Goal: Task Accomplishment & Management: Use online tool/utility

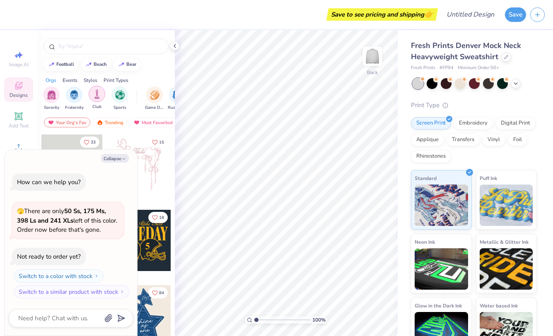
scroll to position [0, 1]
click at [93, 98] on img "filter for Club" at bounding box center [95, 94] width 9 height 10
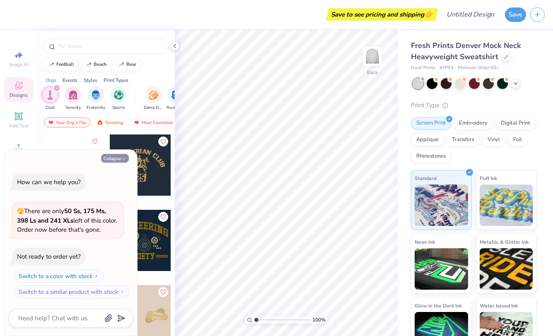
click at [115, 159] on button "Collapse" at bounding box center [115, 158] width 28 height 9
type textarea "x"
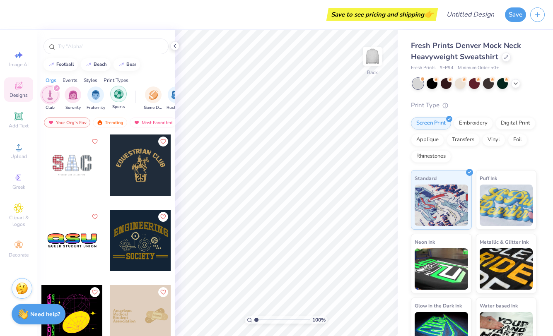
scroll to position [0, 0]
click at [17, 115] on icon at bounding box center [18, 116] width 6 height 6
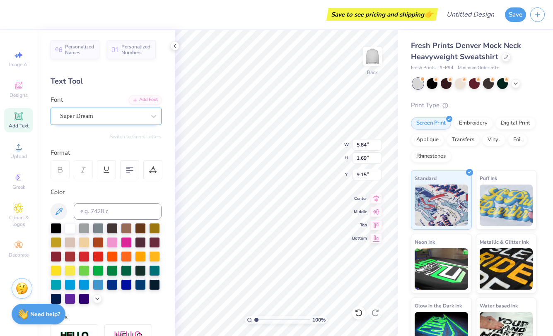
click at [128, 116] on div "Super Dream" at bounding box center [102, 116] width 87 height 13
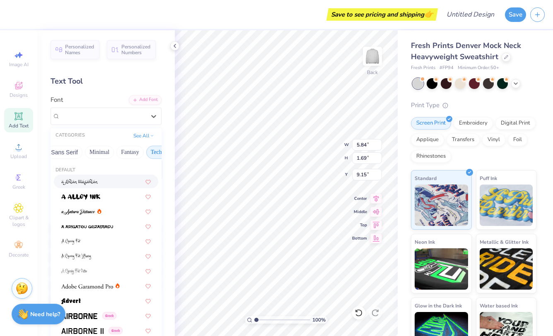
scroll to position [0, 201]
click at [150, 132] on button "See All" at bounding box center [144, 135] width 26 height 8
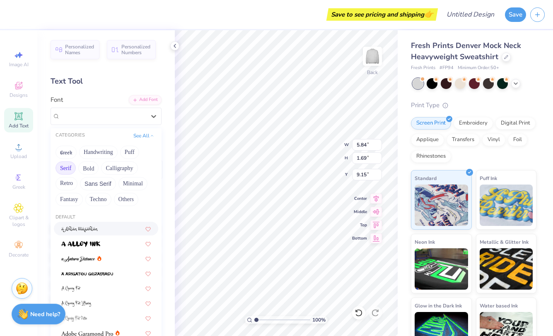
click at [68, 167] on button "Serif" at bounding box center [65, 168] width 20 height 13
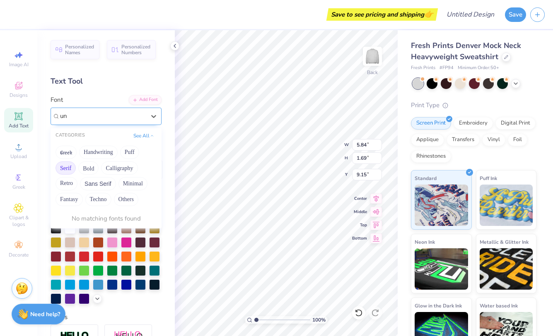
type input "u"
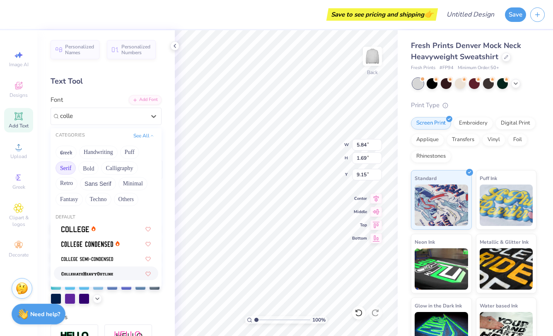
click at [93, 274] on img at bounding box center [87, 274] width 52 height 6
type input "colle"
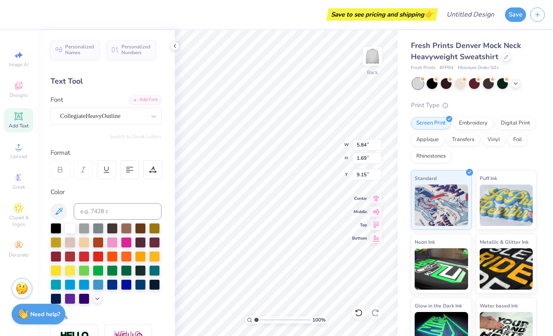
type input "6.56"
type input "1.79"
type input "9.10"
type textarea "P"
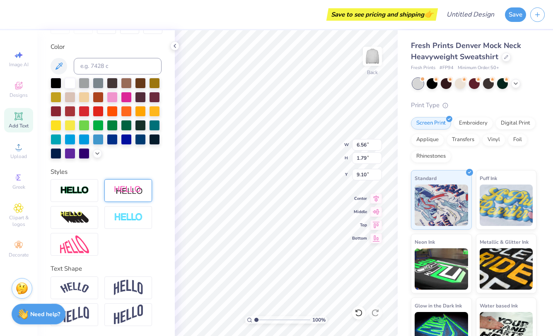
scroll to position [145, 0]
paste textarea
paste textarea "VOL"
type textarea "V"
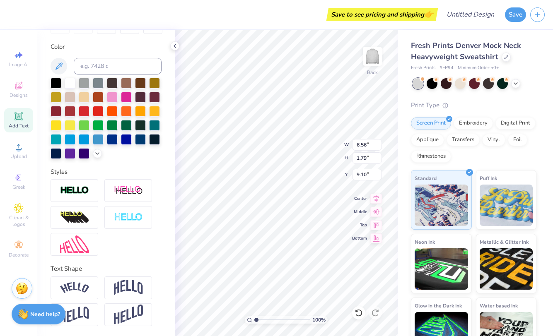
paste textarea "VOL"
type textarea "VOLE"
type input "7.21"
type input "11.82"
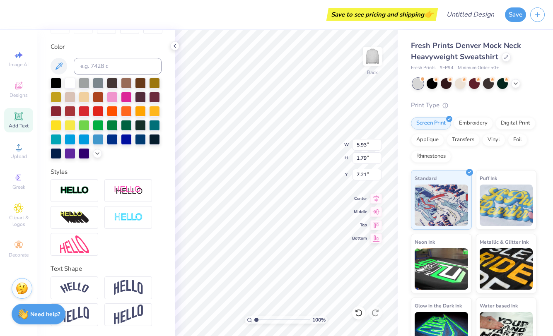
type input "3.57"
type input "3.72"
type input "3.29"
click at [89, 285] on img at bounding box center [74, 287] width 29 height 11
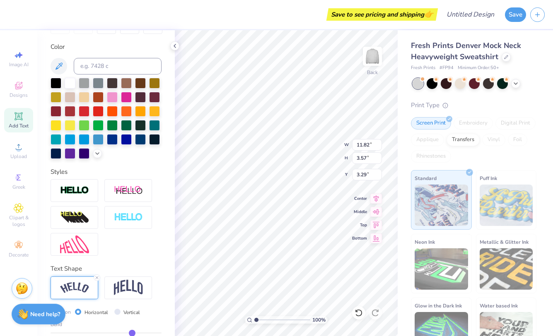
type input "16.27"
type input "5.11"
type input "2.52"
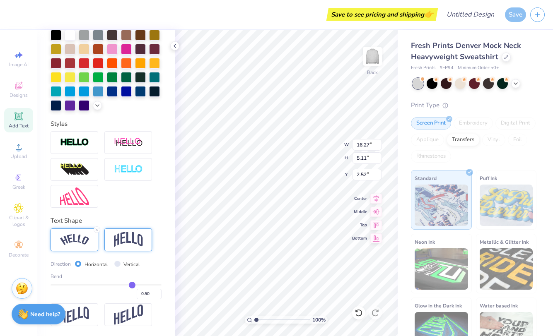
scroll to position [194, 0]
type input "0.46"
type input "0.45"
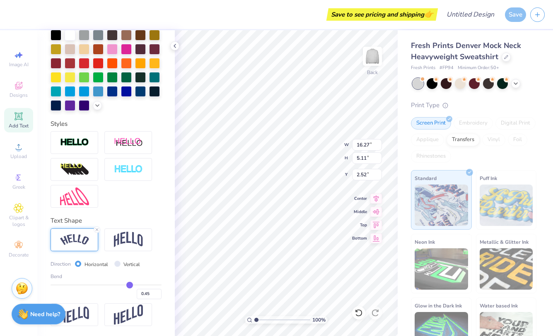
type input "0.44"
type input "0.43"
type input "0.42"
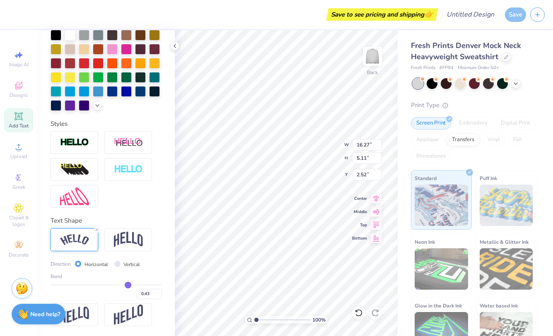
type input "0.42"
type input "0.41"
type input "0.4"
type input "0.40"
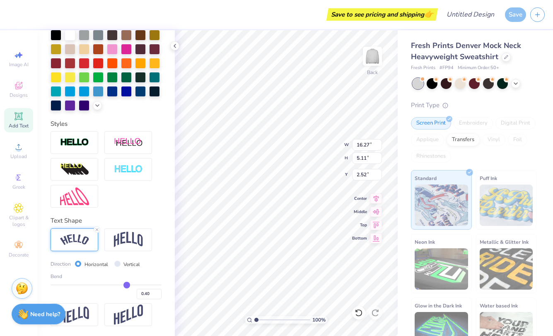
type input "0.39"
type input "0.38"
type input "0.37"
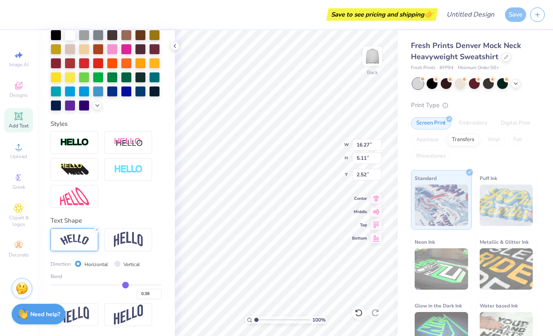
type input "0.37"
type input "0.36"
type input "0.35"
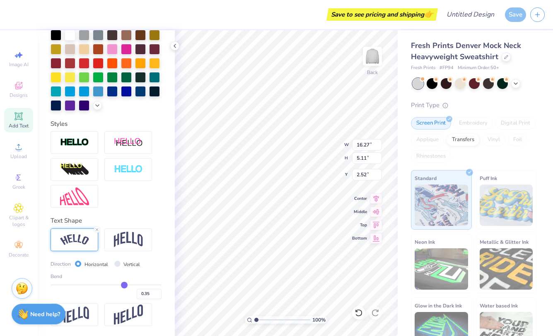
type input "0.34"
type input "0.33"
type input "0.32"
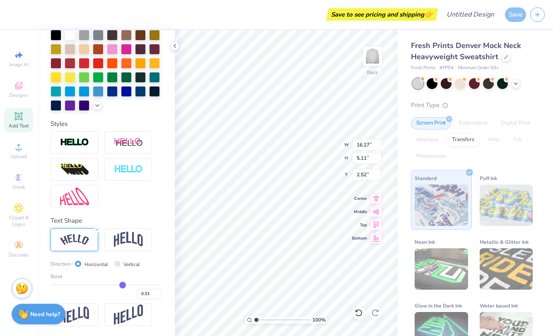
type input "0.32"
type input "0.31"
type input "0.3"
type input "0.30"
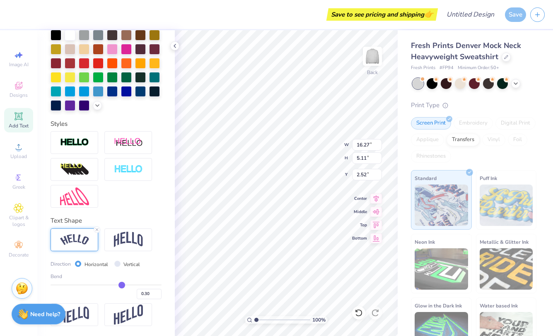
type input "0.29"
type input "0.28"
type input "0.27"
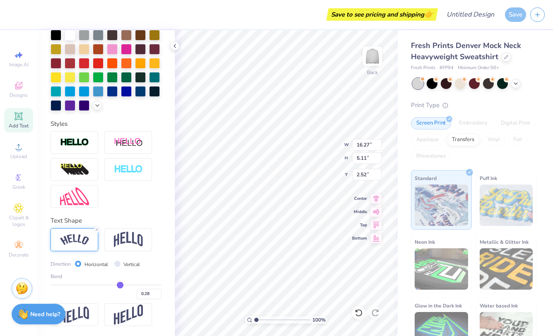
type input "0.27"
type input "0.26"
type input "0.25"
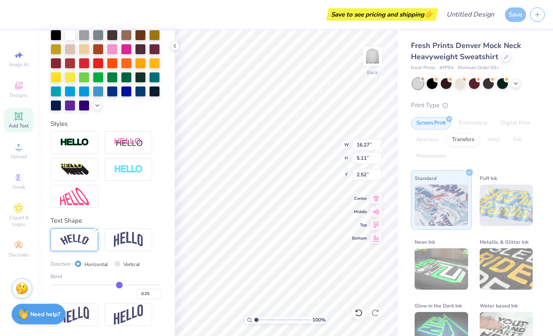
type input "0.24"
type input "0.23"
type input "0.22"
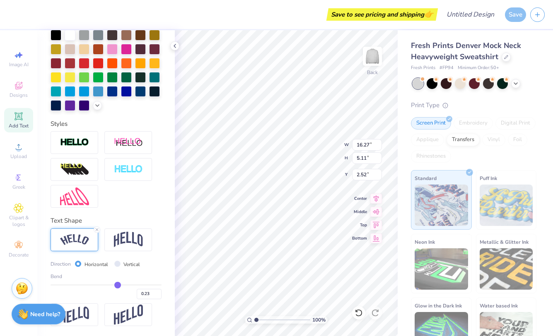
type input "0.22"
type input "0.21"
type input "0.2"
type input "0.20"
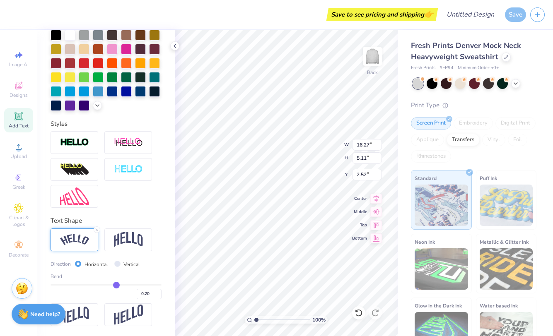
type input "0.19"
type input "0.18"
type input "0.17"
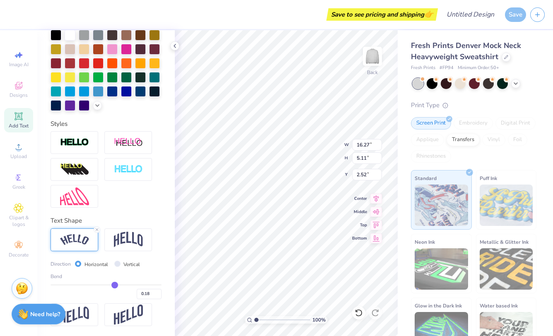
type input "0.17"
type input "0.16"
type input "0.15"
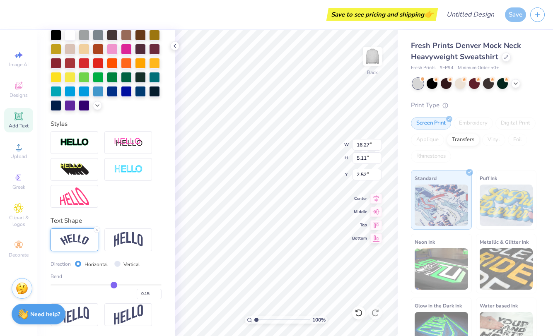
type input "0.14"
type input "0.13"
type input "0.12"
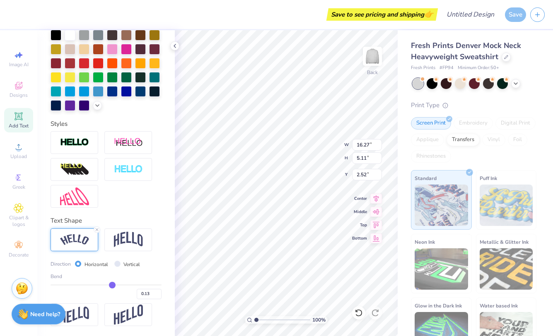
type input "0.12"
type input "0.11"
type input "0.1"
type input "0.10"
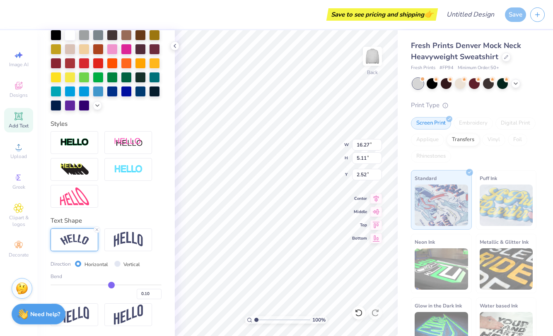
type input "0.09"
type input "0.08"
type input "0.07"
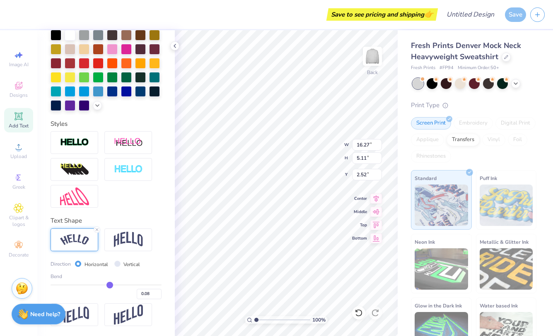
type input "0.07"
type input "0.06"
drag, startPoint x: 130, startPoint y: 285, endPoint x: 109, endPoint y: 282, distance: 21.7
type input "0.06"
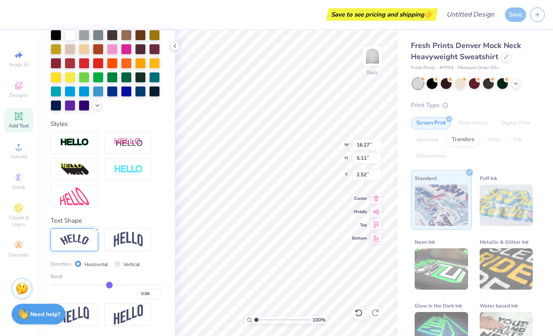
click at [109, 285] on input "range" at bounding box center [106, 285] width 111 height 1
type input "12.05"
type input "3.47"
type input "3.34"
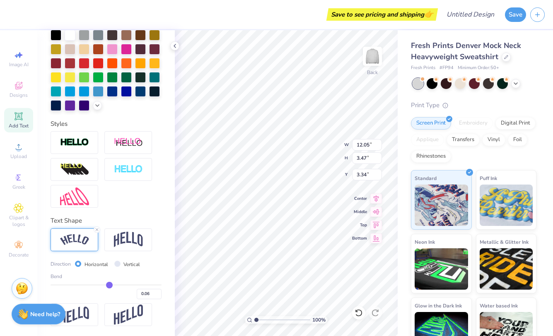
click at [119, 284] on div "Bend 0.06" at bounding box center [106, 286] width 111 height 27
click at [123, 284] on div "Bend 0.06" at bounding box center [106, 286] width 111 height 27
type input "0.05"
type input "0.06"
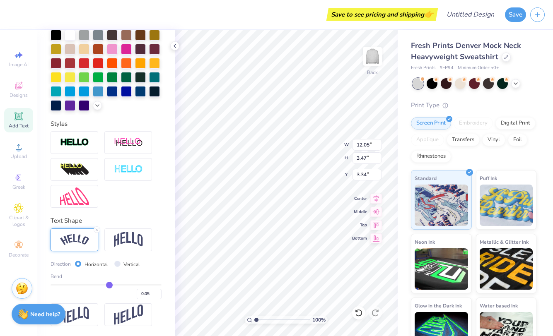
type input "0.06"
type input "0.09"
type input "0.11"
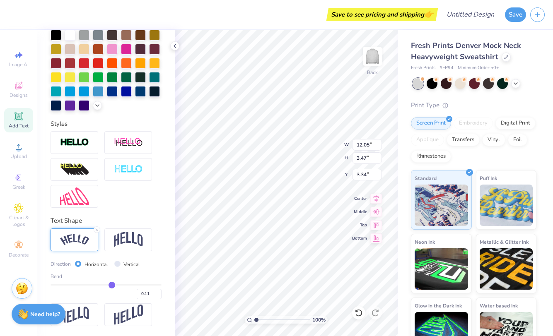
type input "0.13"
type input "0.16"
type input "0.17"
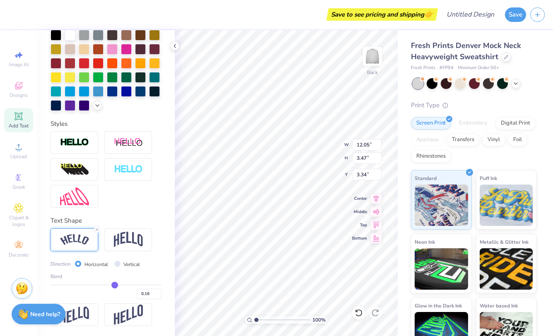
type input "0.17"
type input "0.19"
type input "0.2"
type input "0.20"
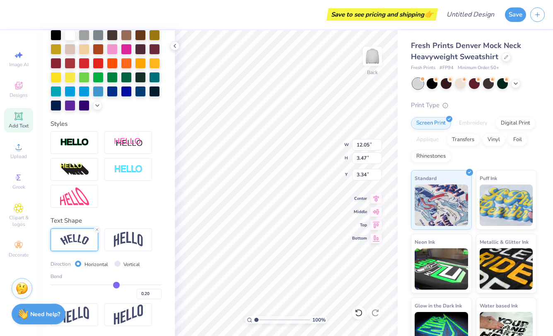
type input "0.21"
drag, startPoint x: 109, startPoint y: 286, endPoint x: 117, endPoint y: 286, distance: 8.7
type input "0.21"
click at [117, 286] on input "range" at bounding box center [106, 285] width 111 height 1
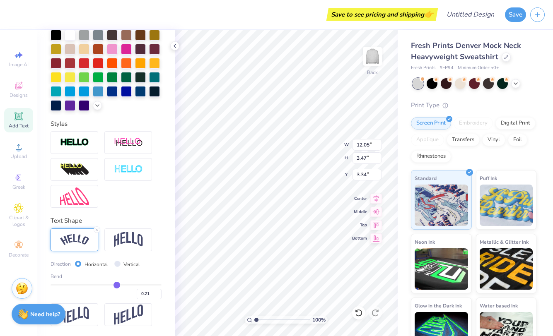
type input "13.63"
type input "3.75"
type input "3.20"
type input "0.26"
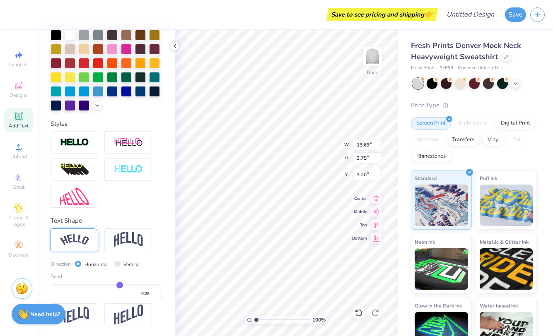
type input "0.27"
type input "0.28"
type input "0.29"
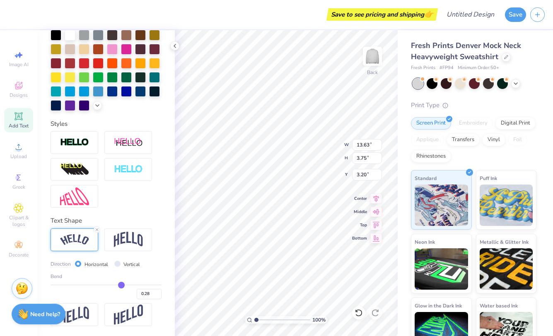
type input "0.29"
type input "0.3"
type input "0.30"
type input "0.31"
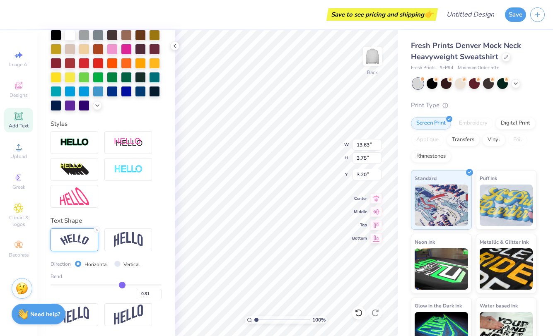
type input "0.32"
type input "0.33"
type input "0.34"
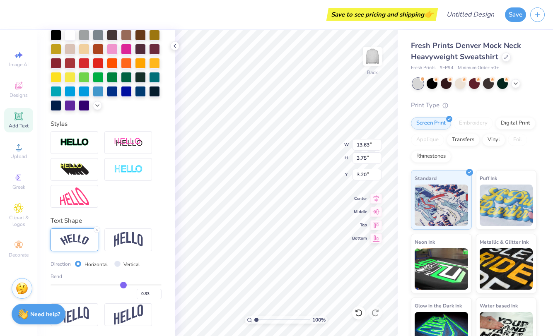
type input "0.34"
drag, startPoint x: 120, startPoint y: 283, endPoint x: 124, endPoint y: 283, distance: 4.2
type input "0.34"
click at [124, 285] on input "range" at bounding box center [106, 285] width 111 height 1
type input "14.90"
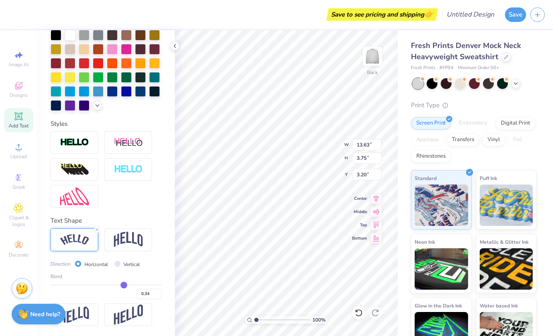
type input "4.23"
type input "2.95"
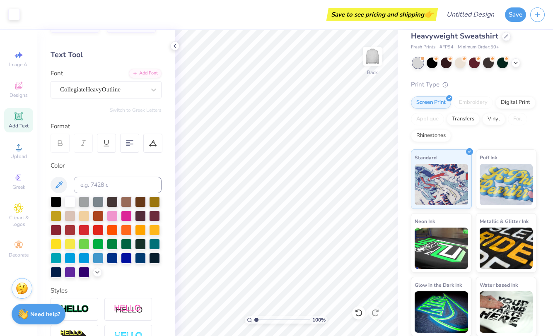
scroll to position [114, 0]
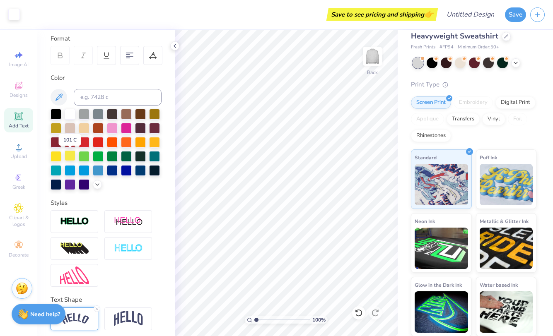
click at [66, 156] on div at bounding box center [70, 155] width 11 height 11
click at [66, 113] on div at bounding box center [70, 113] width 11 height 11
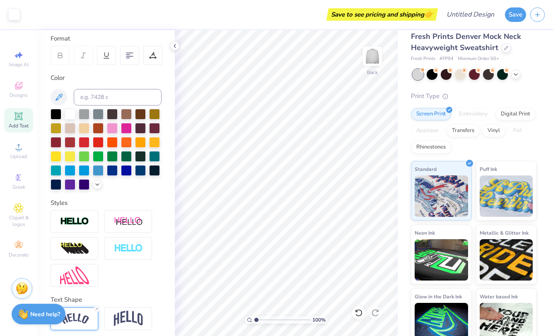
scroll to position [1, 0]
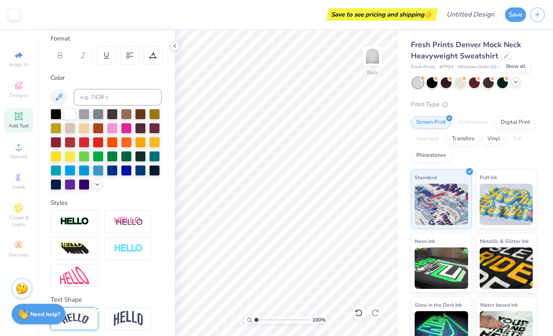
click at [514, 83] on icon at bounding box center [515, 82] width 7 height 7
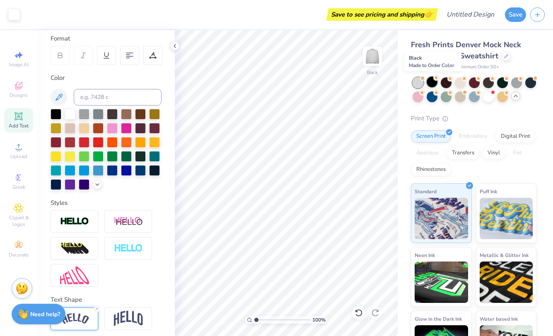
click at [429, 82] on div at bounding box center [432, 82] width 11 height 11
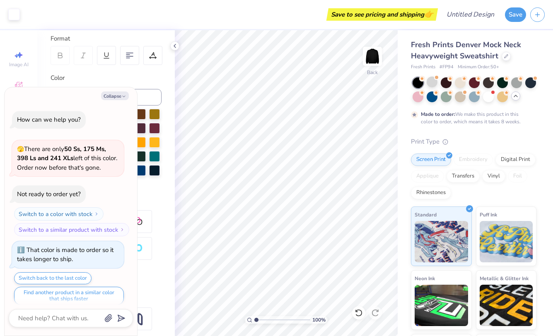
scroll to position [5, 0]
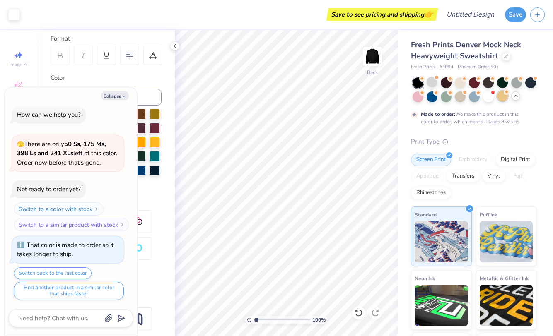
click at [507, 94] on div at bounding box center [502, 96] width 11 height 11
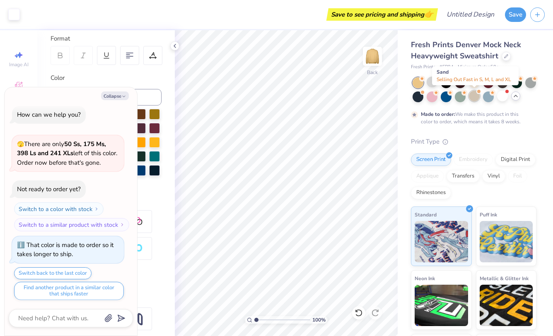
click at [477, 97] on div at bounding box center [474, 96] width 11 height 11
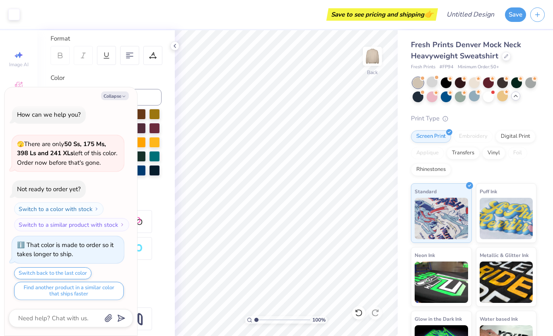
scroll to position [152, 0]
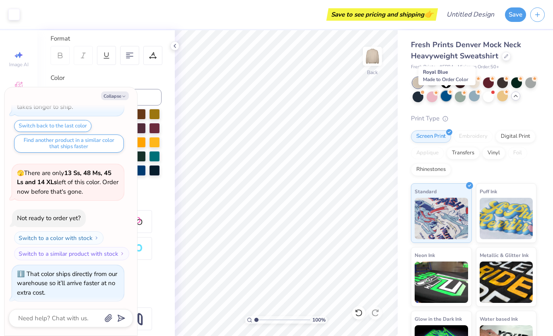
click at [446, 99] on div at bounding box center [446, 96] width 11 height 11
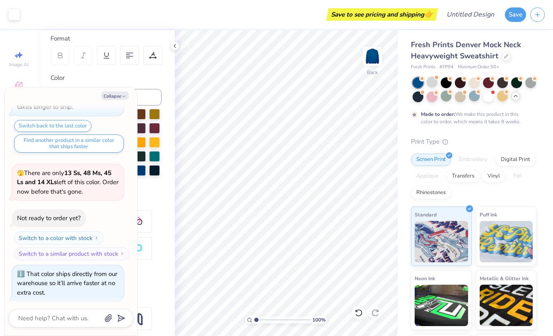
scroll to position [221, 0]
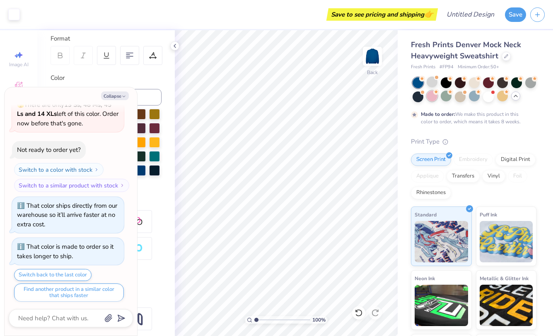
click at [433, 101] on div at bounding box center [432, 96] width 11 height 11
type textarea "x"
